Goal: Navigation & Orientation: Find specific page/section

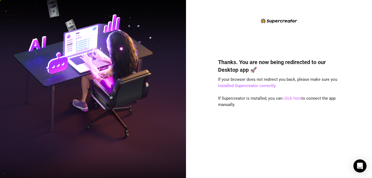
click at [294, 99] on link "click here" at bounding box center [292, 98] width 18 height 5
click at [292, 97] on link "click here" at bounding box center [292, 98] width 18 height 5
